Goal: Task Accomplishment & Management: Manage account settings

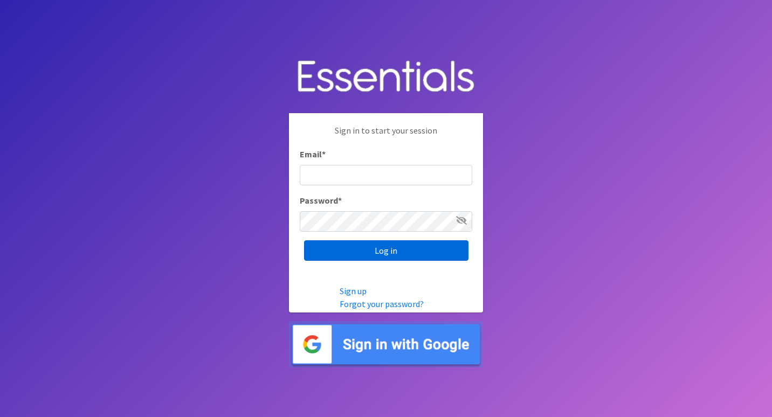
type input "[EMAIL_ADDRESS][DOMAIN_NAME]"
click at [413, 244] on input "Log in" at bounding box center [386, 250] width 164 height 20
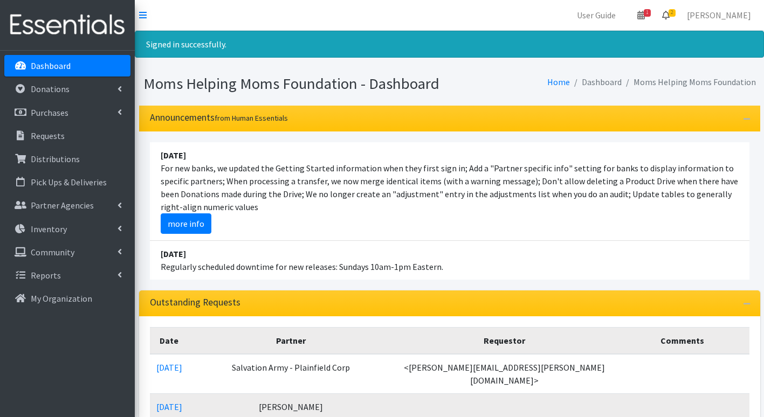
click at [675, 12] on span "2" at bounding box center [671, 13] width 7 height 8
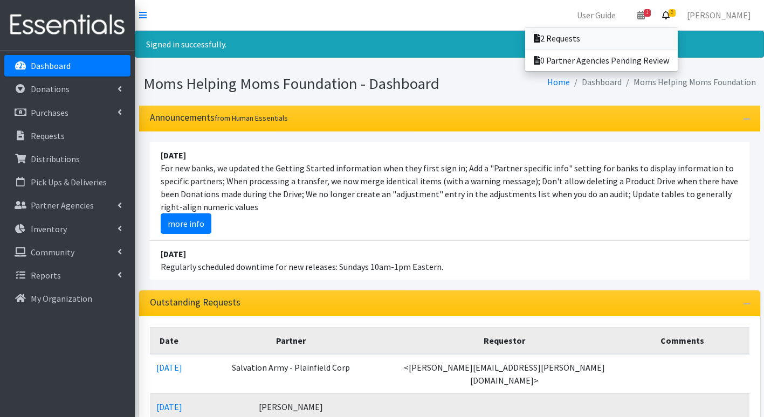
click at [630, 39] on link "2 Requests" at bounding box center [601, 38] width 153 height 22
